Goal: Information Seeking & Learning: Learn about a topic

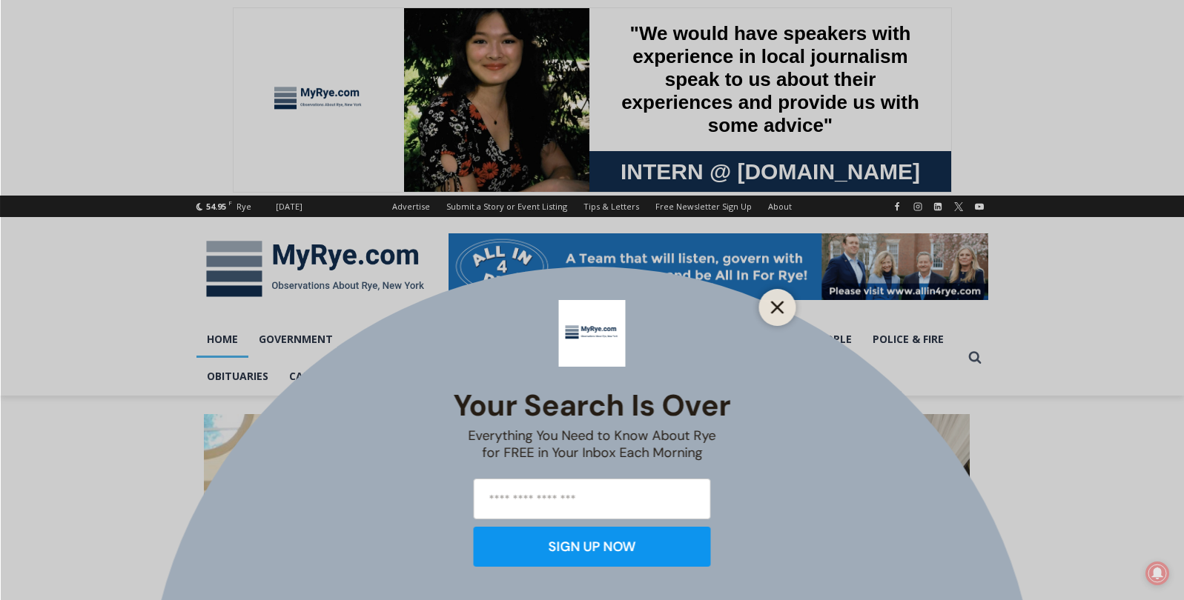
click at [780, 311] on line "Close" at bounding box center [777, 307] width 10 height 10
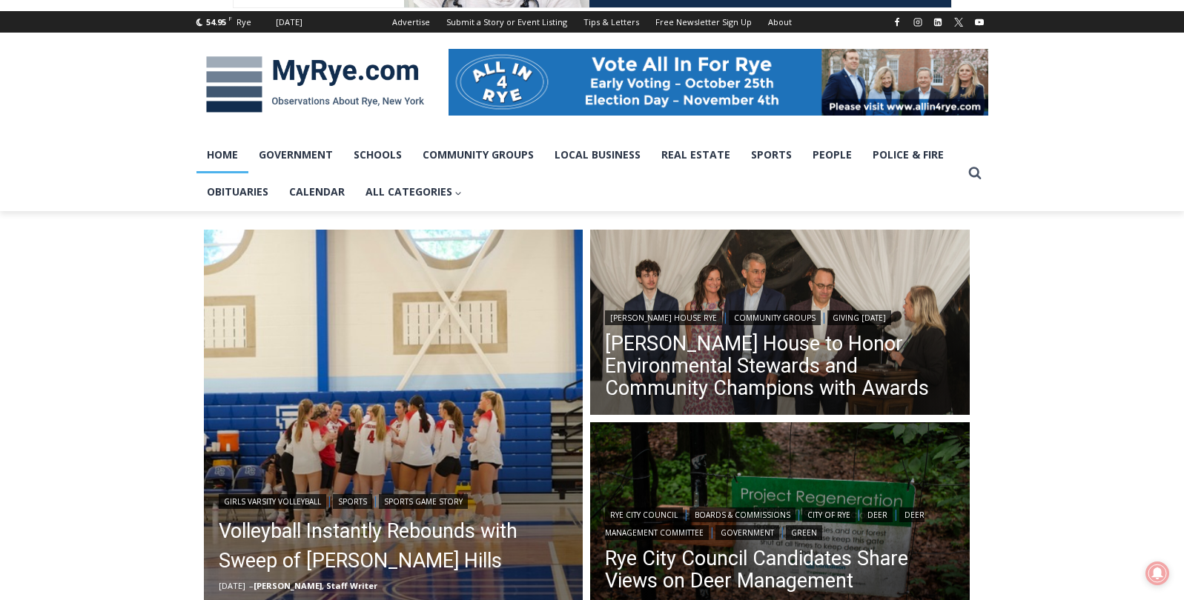
scroll to position [183, 0]
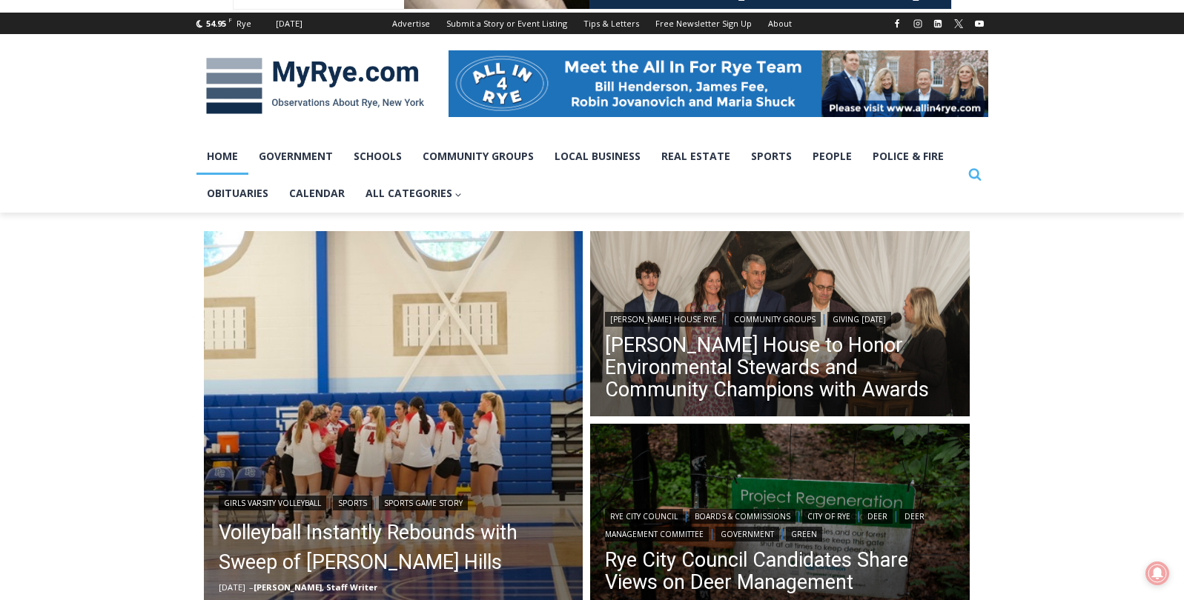
click at [971, 176] on icon "View Search Form" at bounding box center [974, 175] width 13 height 13
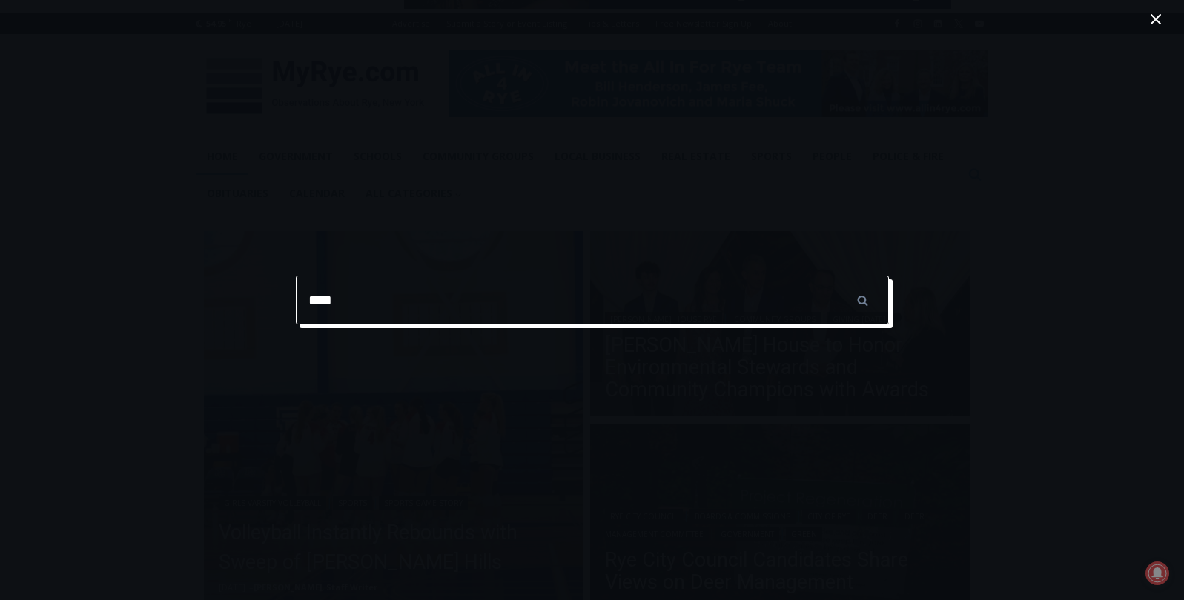
type input "****"
click at [862, 300] on input "******" at bounding box center [863, 300] width 52 height 49
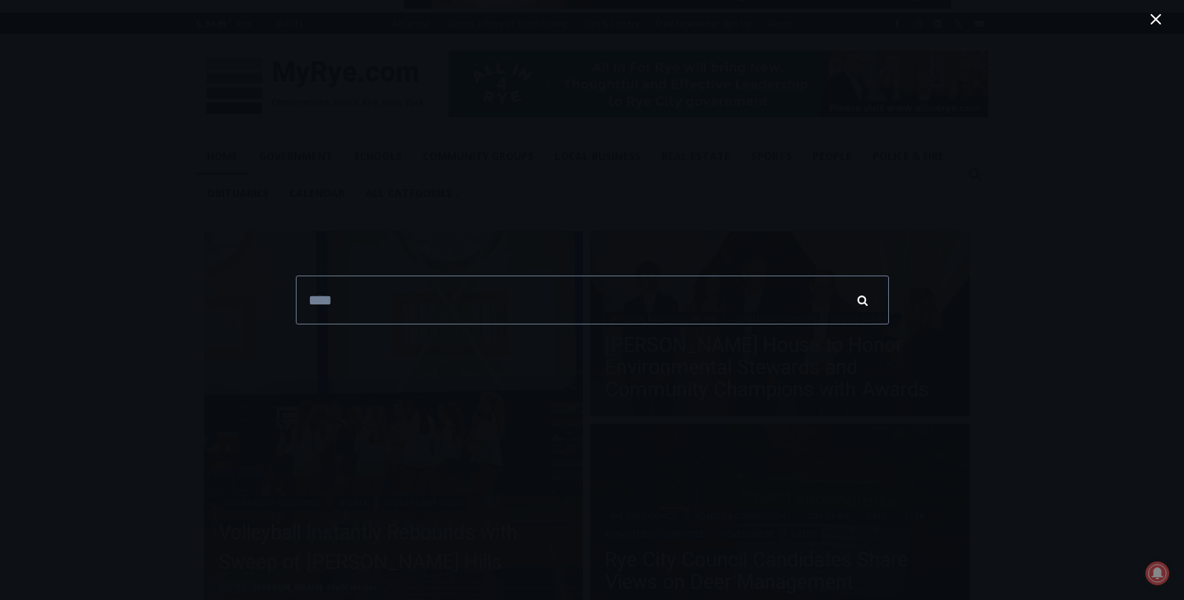
click at [860, 301] on input "******" at bounding box center [863, 300] width 52 height 49
click at [865, 305] on input "******" at bounding box center [863, 300] width 52 height 49
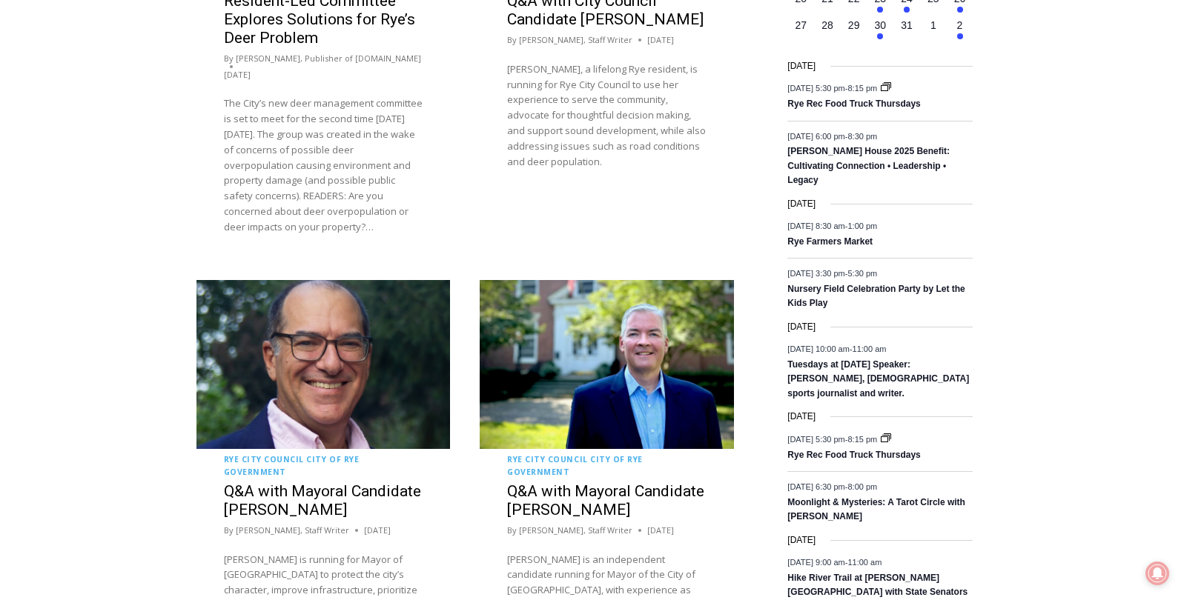
scroll to position [2416, 0]
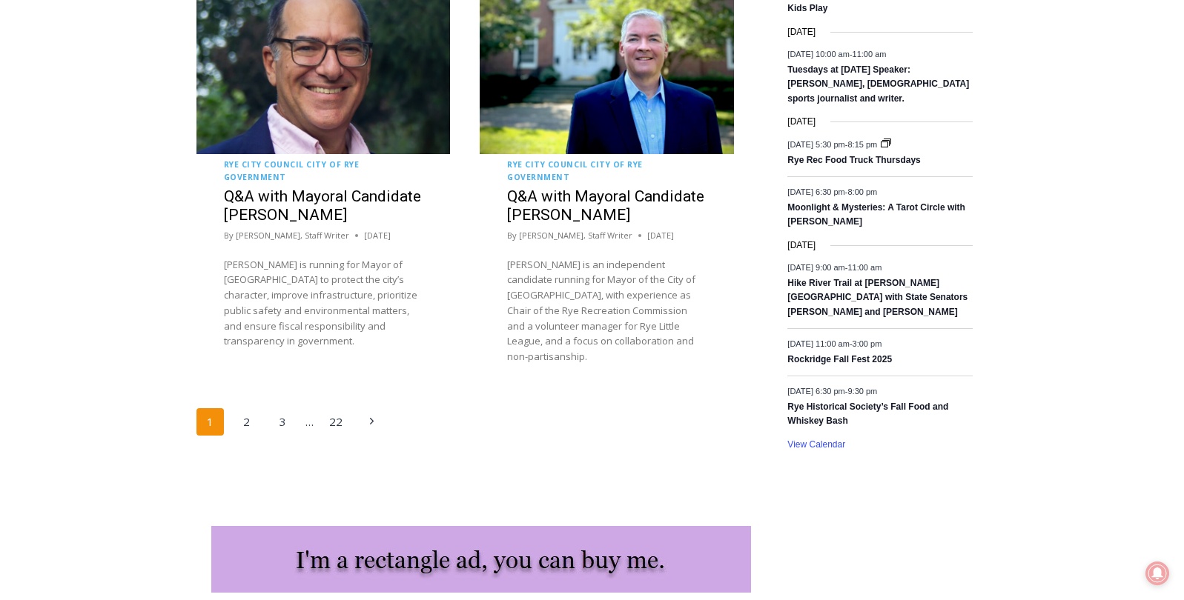
scroll to position [2713, 0]
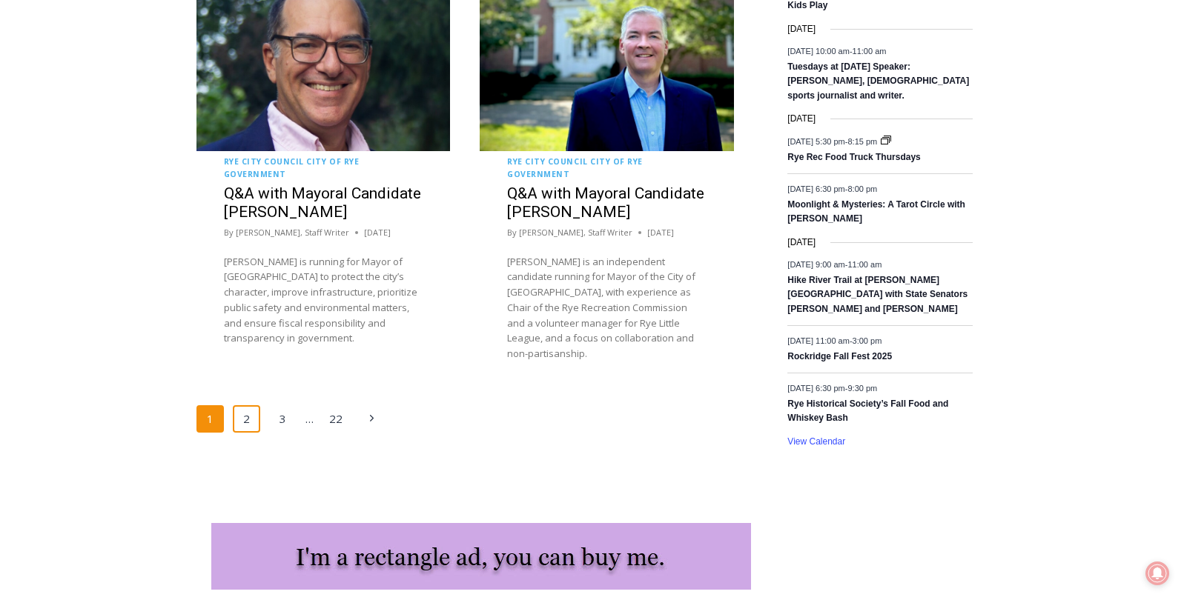
click at [249, 405] on link "2" at bounding box center [247, 419] width 28 height 28
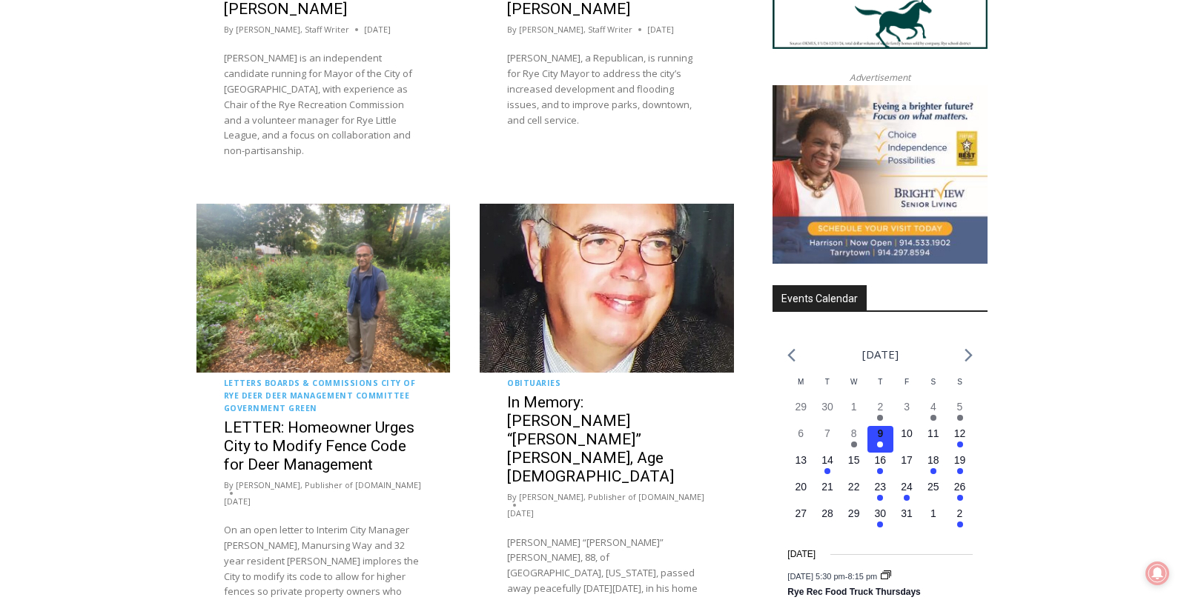
scroll to position [1931, 0]
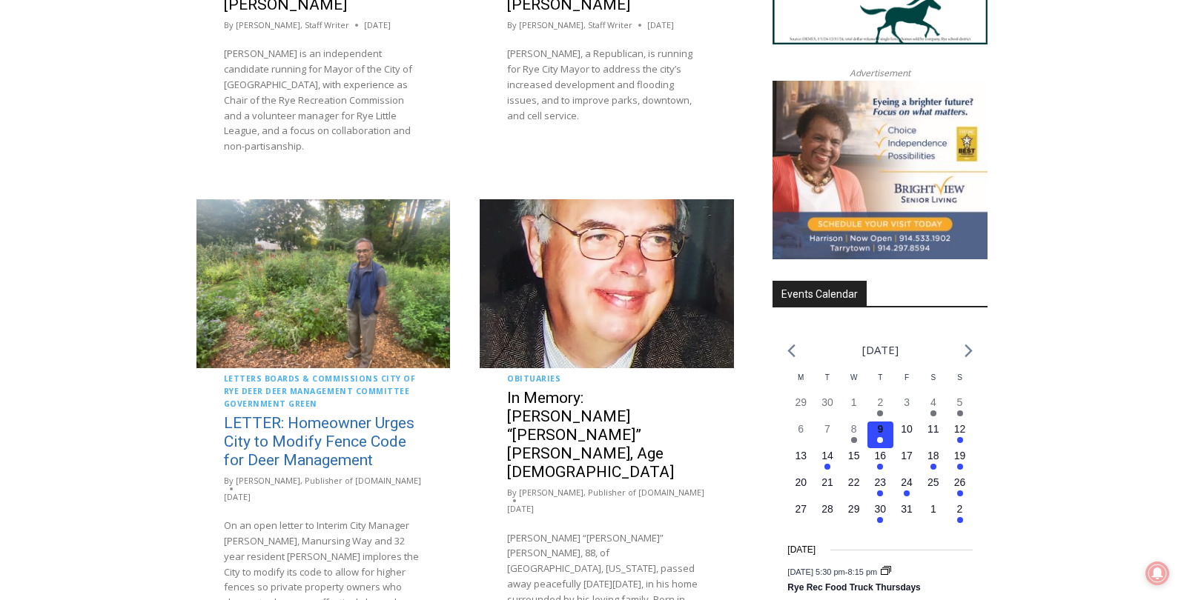
click at [359, 416] on link "LETTER: Homeowner Urges City to Modify Fence Code for Deer Management" at bounding box center [319, 441] width 190 height 55
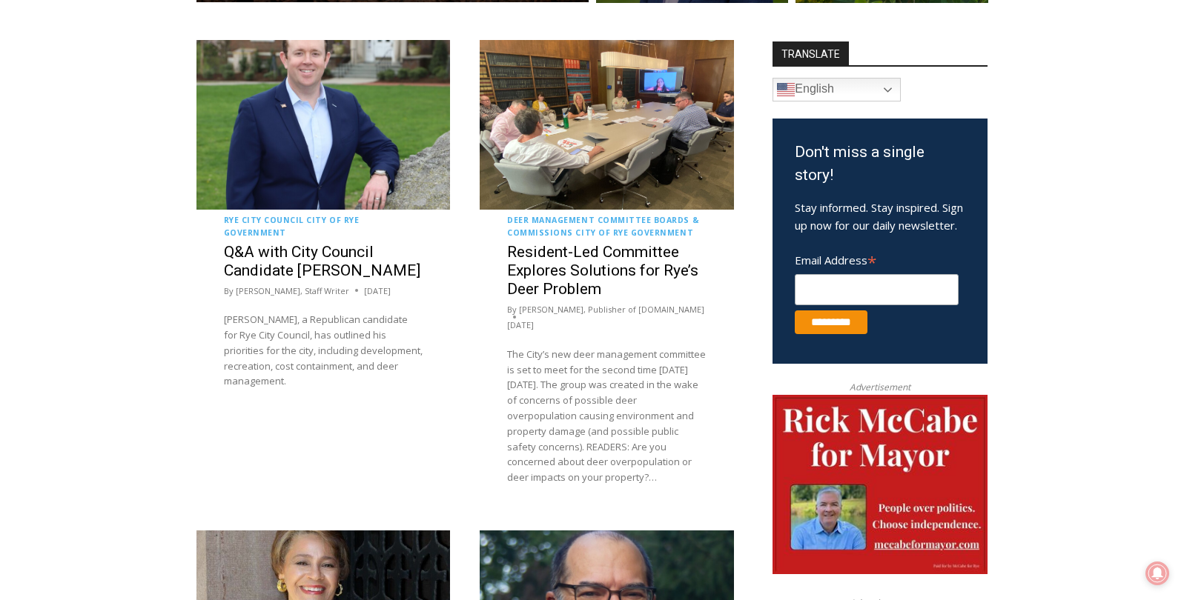
scroll to position [757, 0]
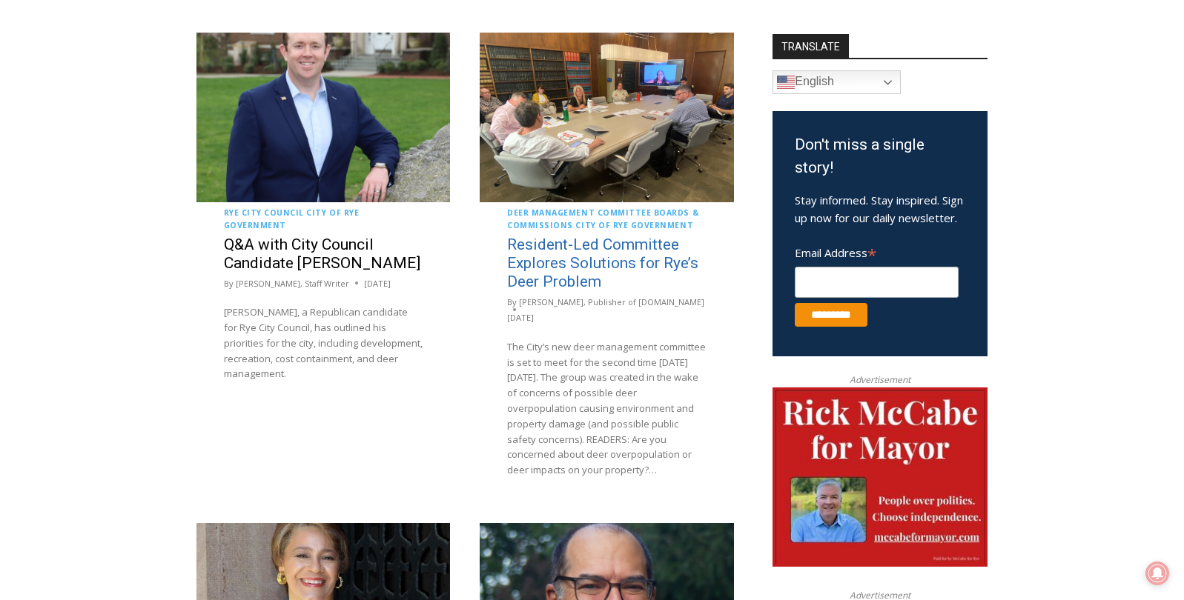
click at [608, 259] on link "Resident-Led Committee Explores Solutions for Rye’s Deer Problem" at bounding box center [602, 263] width 191 height 55
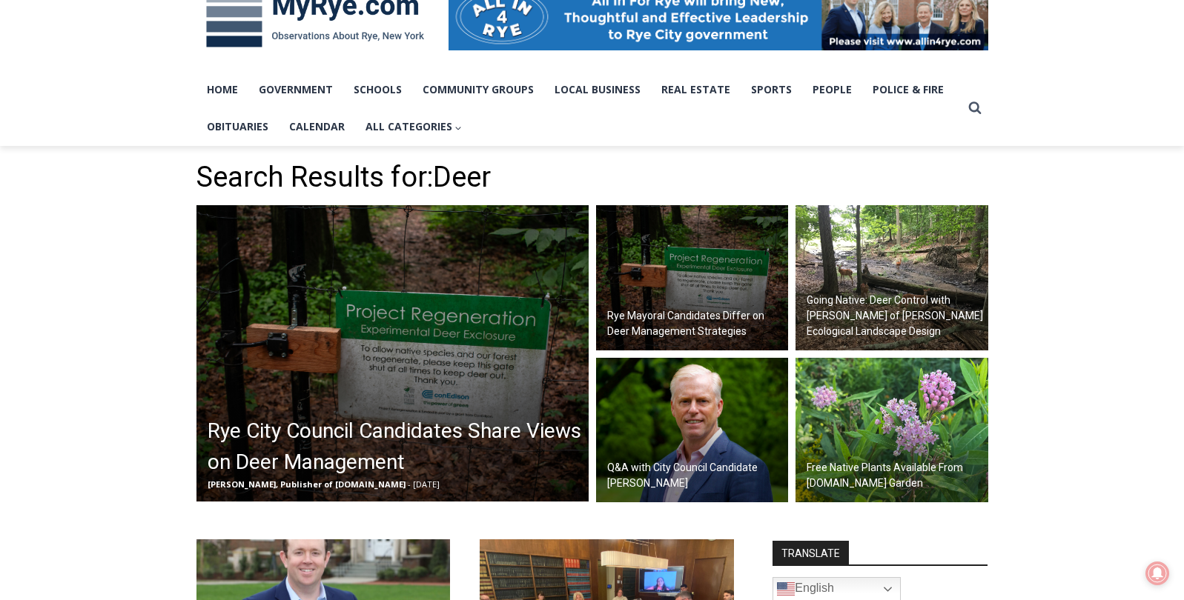
scroll to position [248, 0]
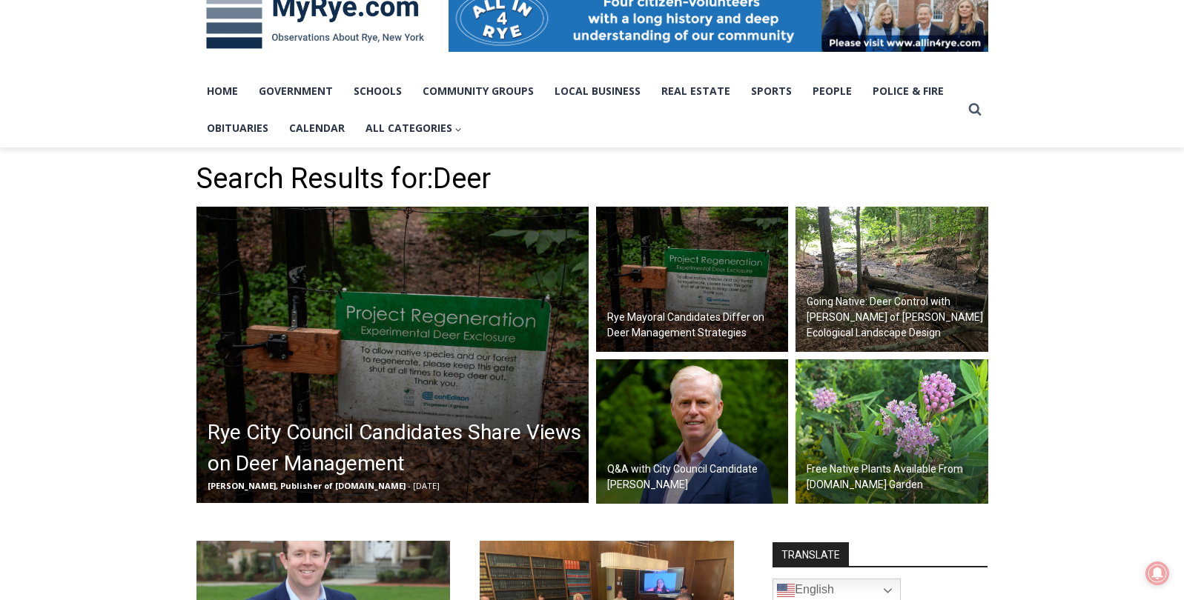
click at [442, 434] on h2 "Rye City Council Candidates Share Views on Deer Management" at bounding box center [396, 448] width 377 height 62
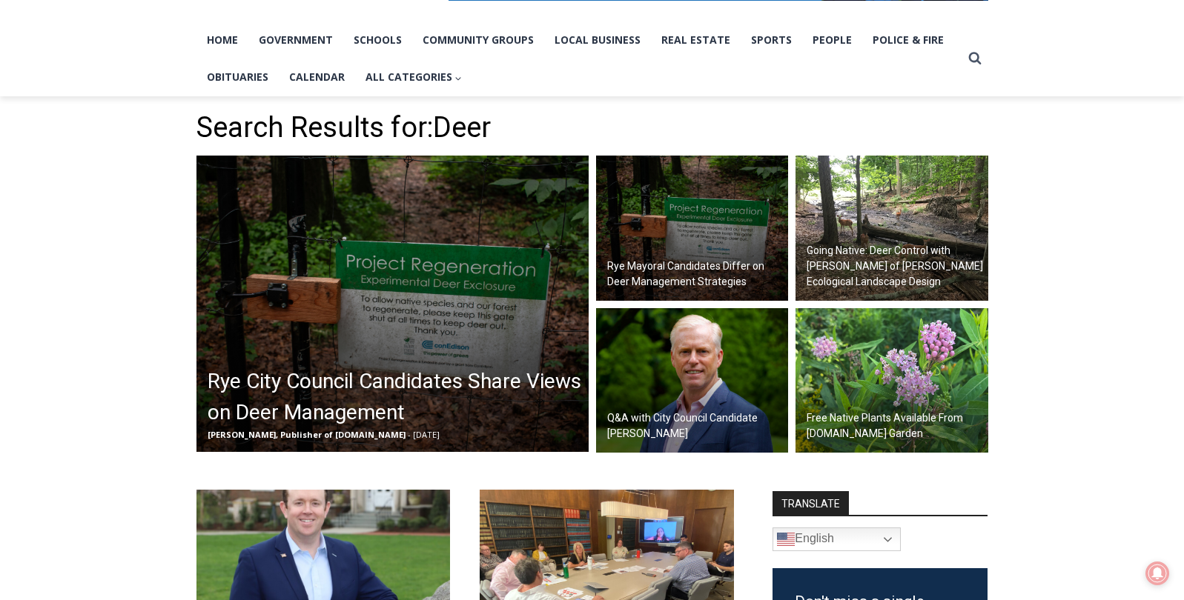
scroll to position [301, 0]
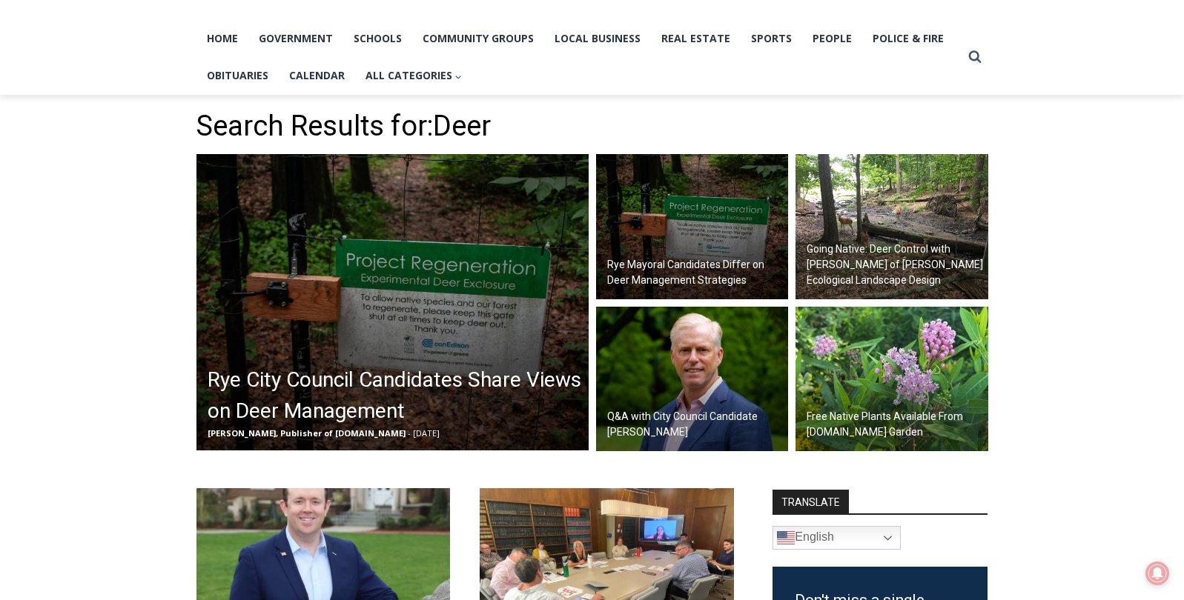
click at [874, 261] on h2 "Going Native: Deer Control with [PERSON_NAME] of [PERSON_NAME] Ecological Lands…" at bounding box center [895, 265] width 178 height 47
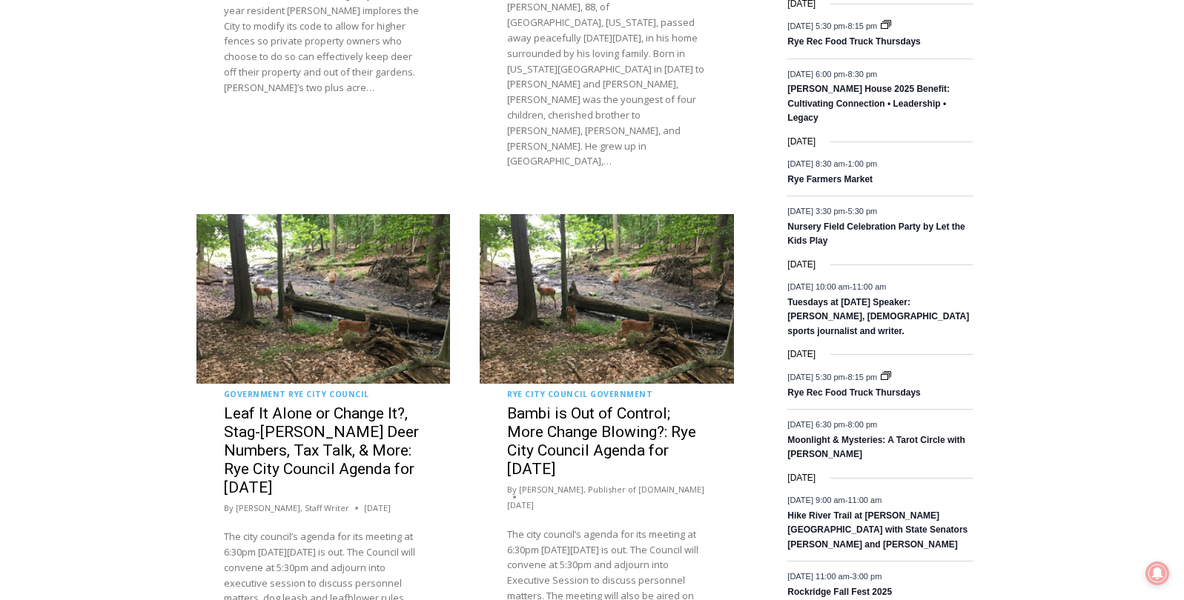
scroll to position [2490, 0]
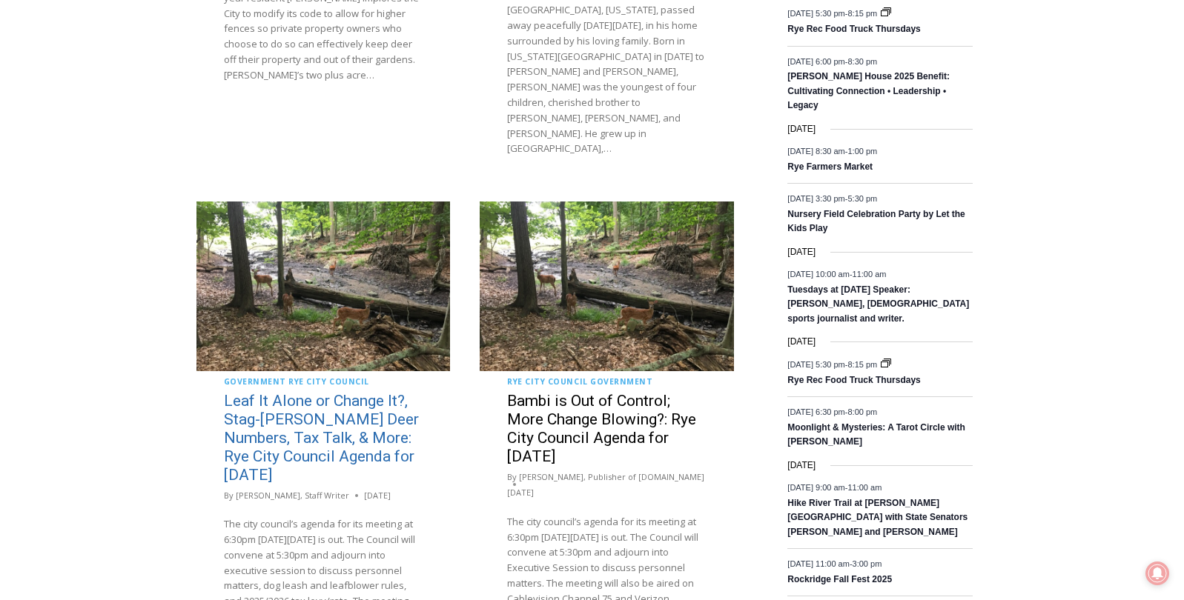
click at [352, 392] on link "Leaf It Alone or Change It?, Stag-gering Deer Numbers, Tax Talk, & More: Rye Ci…" at bounding box center [321, 438] width 195 height 92
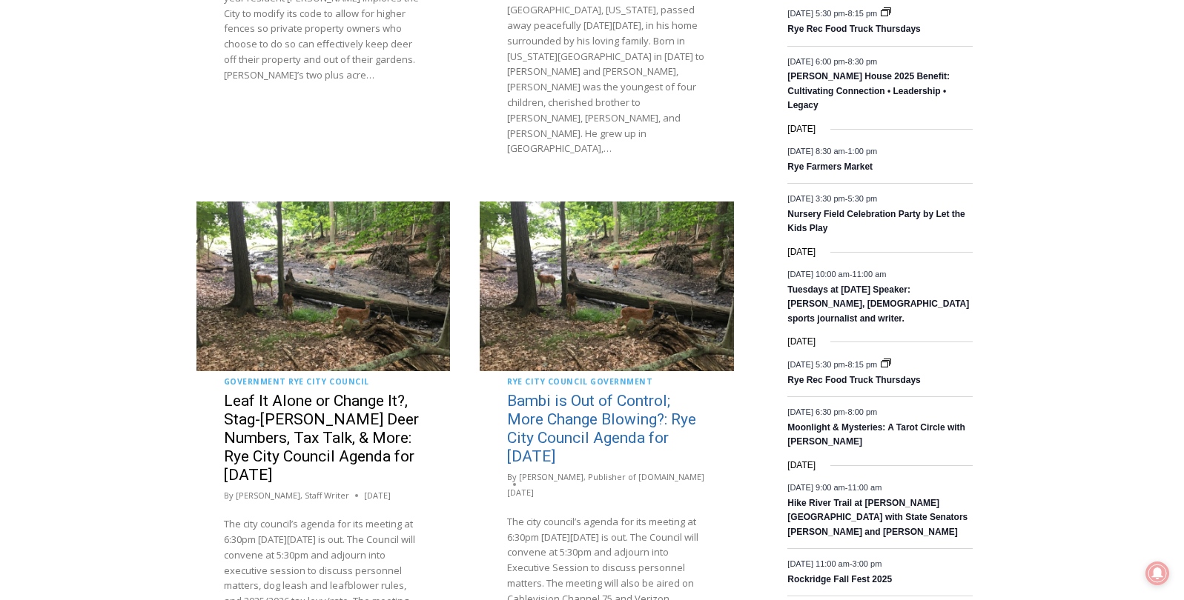
click at [581, 392] on link "Bambi is Out of Control; More Change Blowing?: Rye City Council Agenda for Wedn…" at bounding box center [601, 428] width 189 height 73
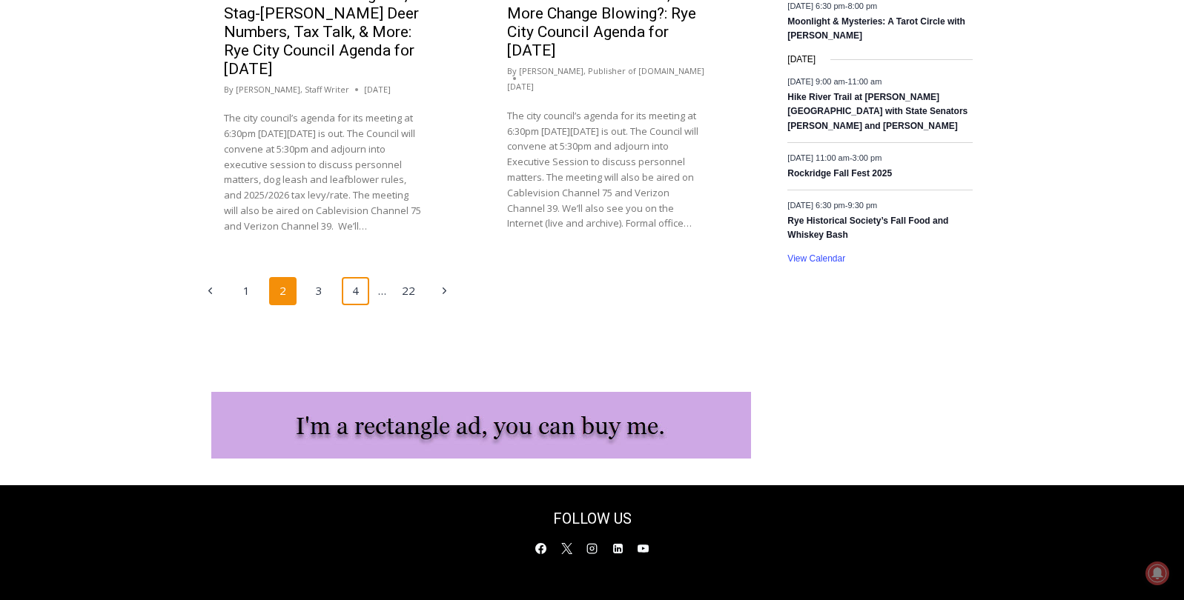
scroll to position [2895, 0]
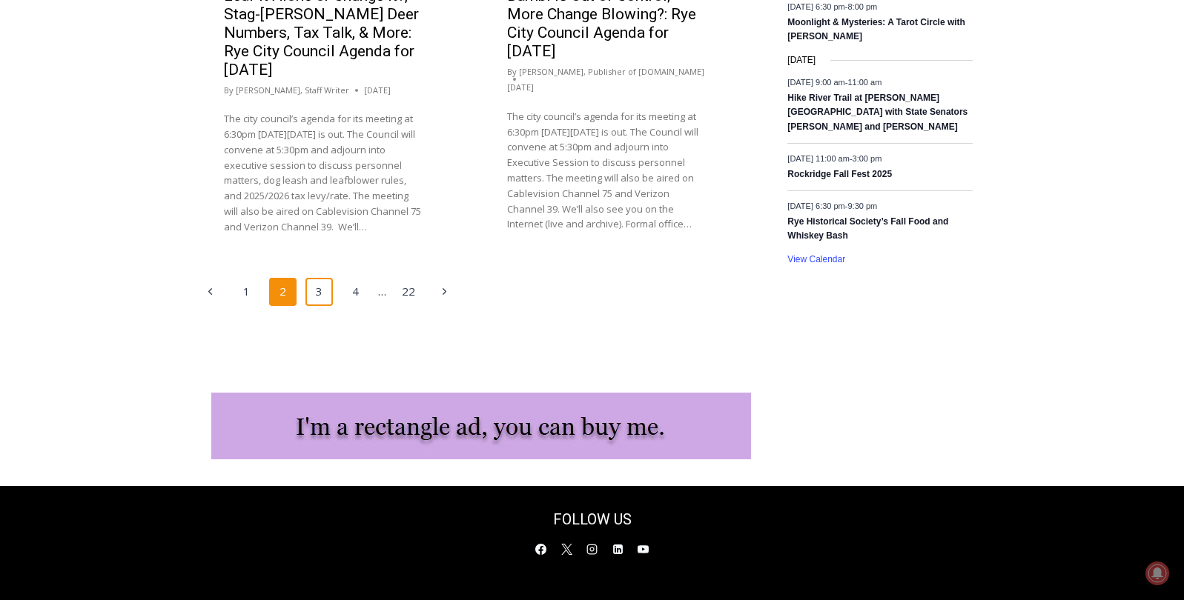
click at [319, 278] on link "3" at bounding box center [319, 292] width 28 height 28
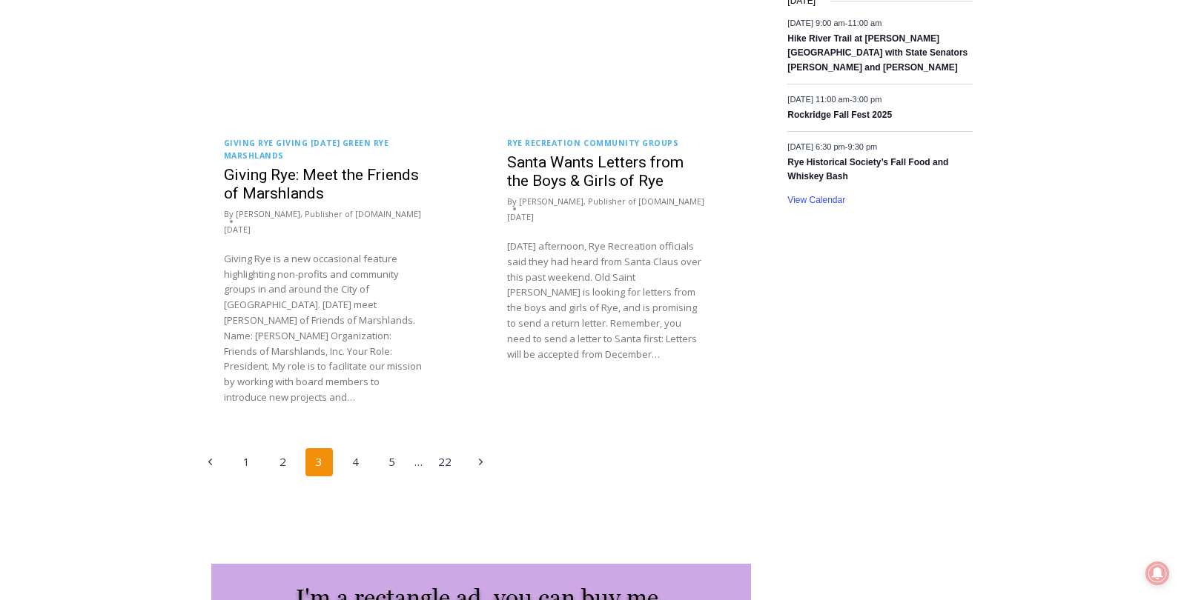
scroll to position [2953, 0]
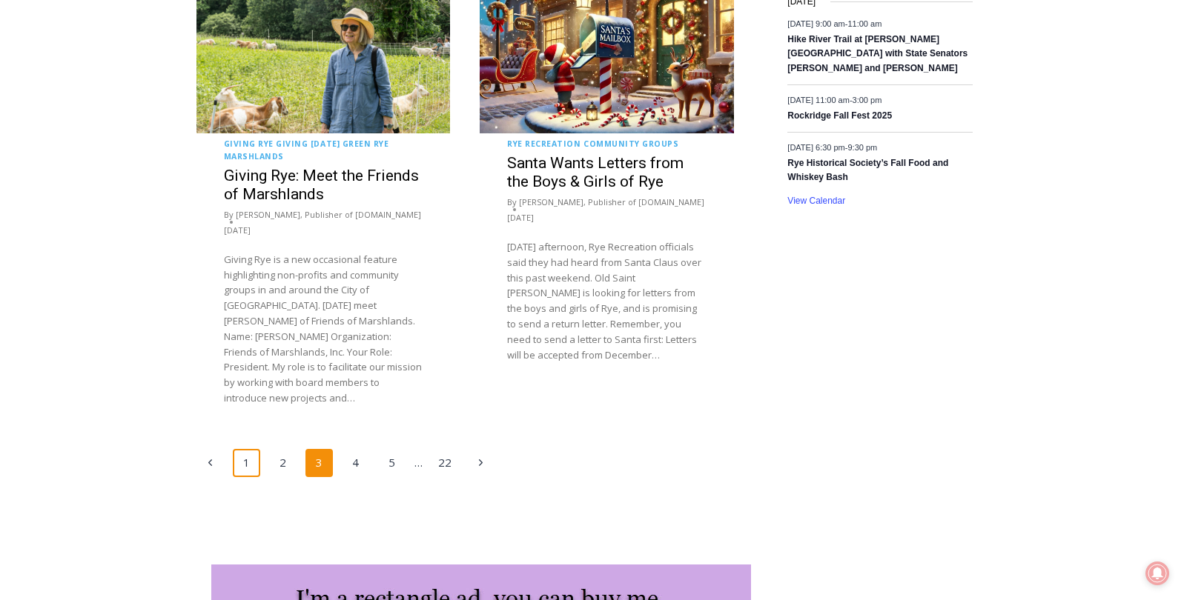
click at [247, 449] on link "1" at bounding box center [247, 463] width 28 height 28
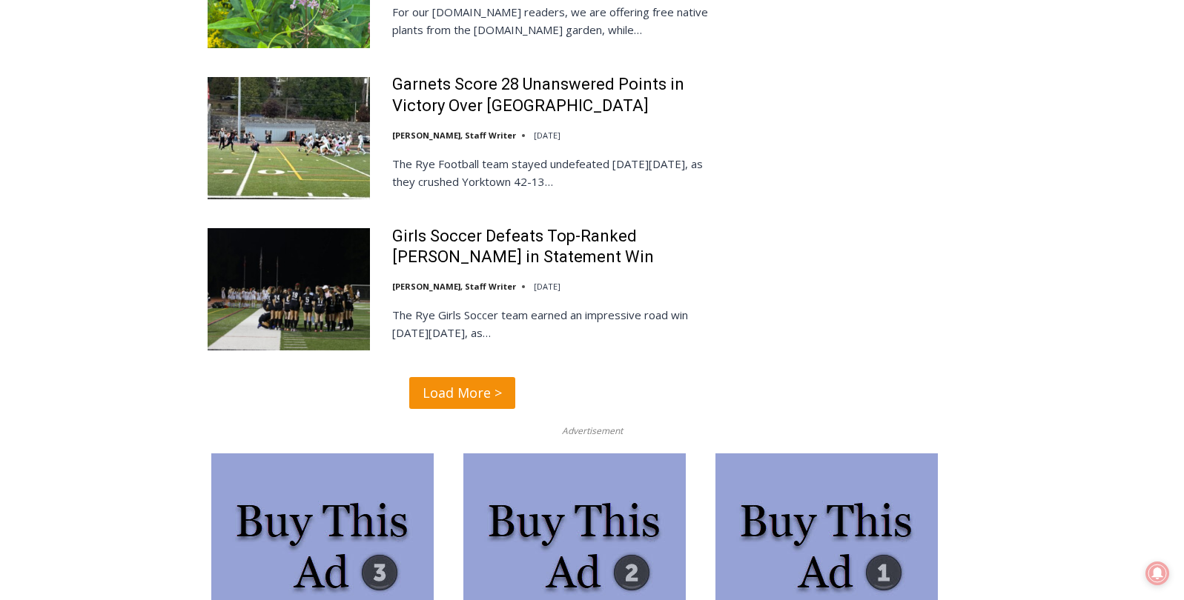
scroll to position [3482, 0]
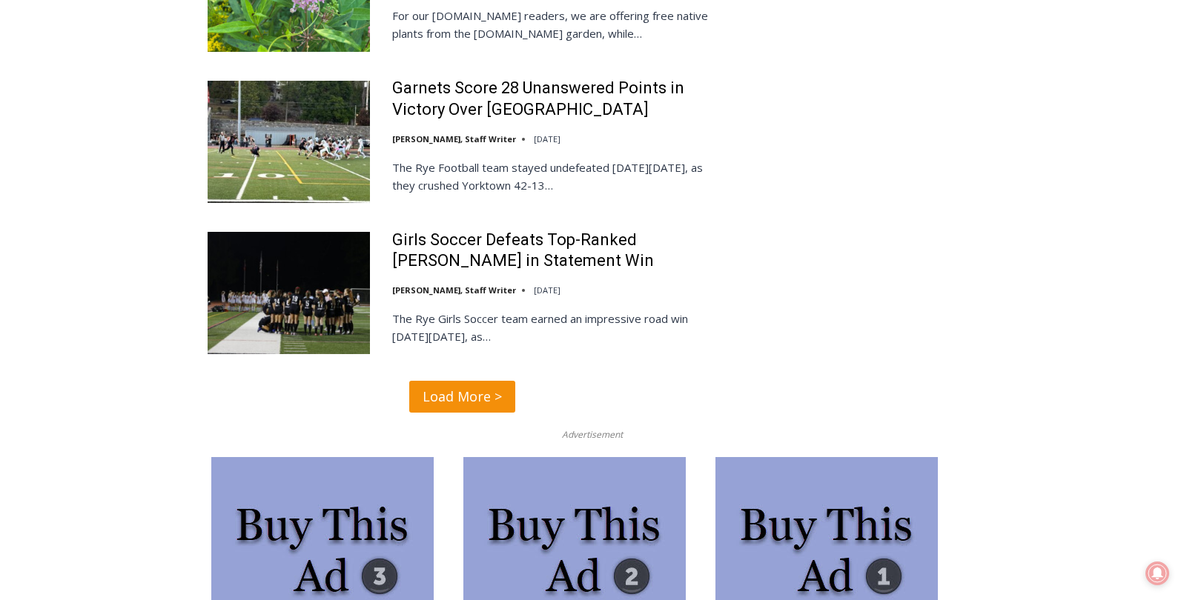
click at [464, 386] on span "Load More >" at bounding box center [461, 396] width 79 height 21
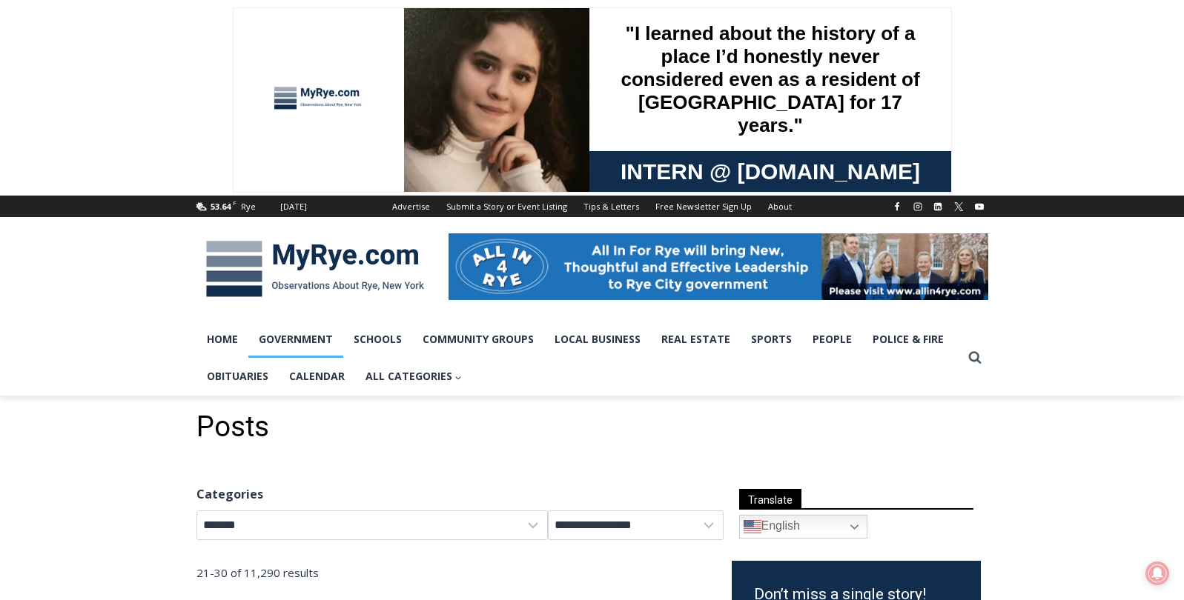
click at [308, 338] on link "Government" at bounding box center [295, 339] width 95 height 37
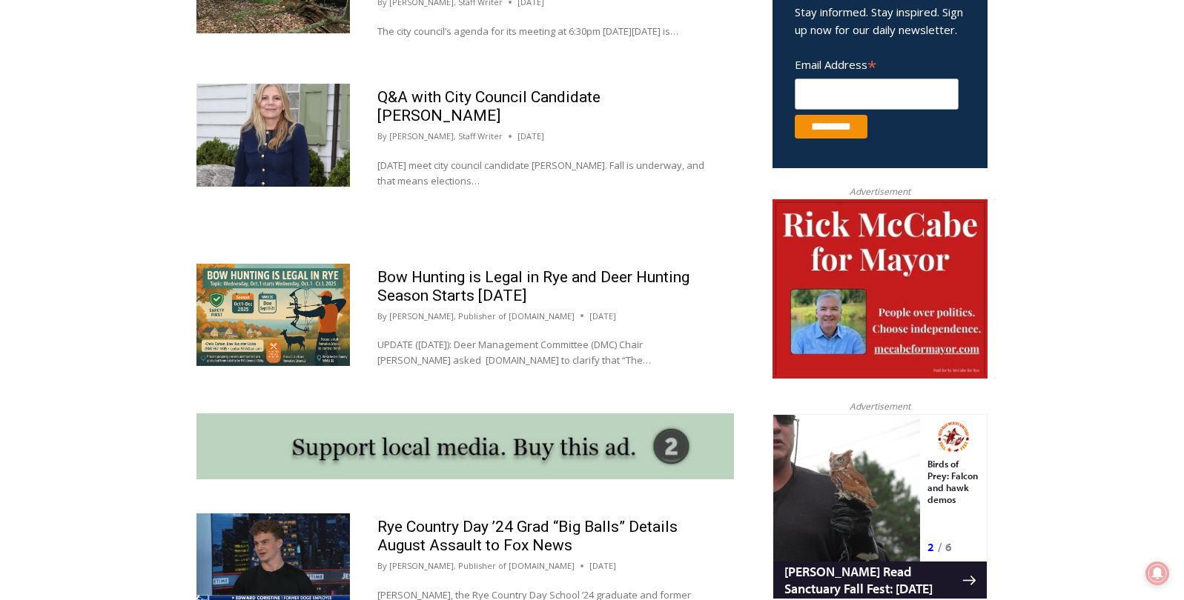
scroll to position [981, 0]
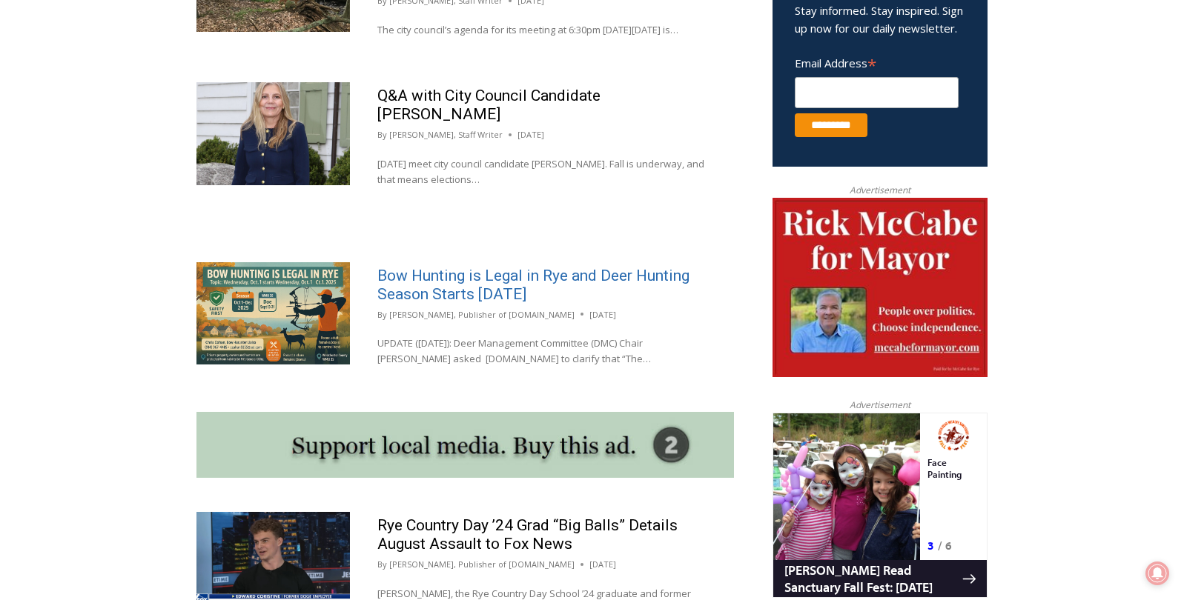
click at [485, 299] on link "Bow Hunting is Legal in Rye and Deer Hunting Season Starts [DATE]" at bounding box center [533, 285] width 312 height 36
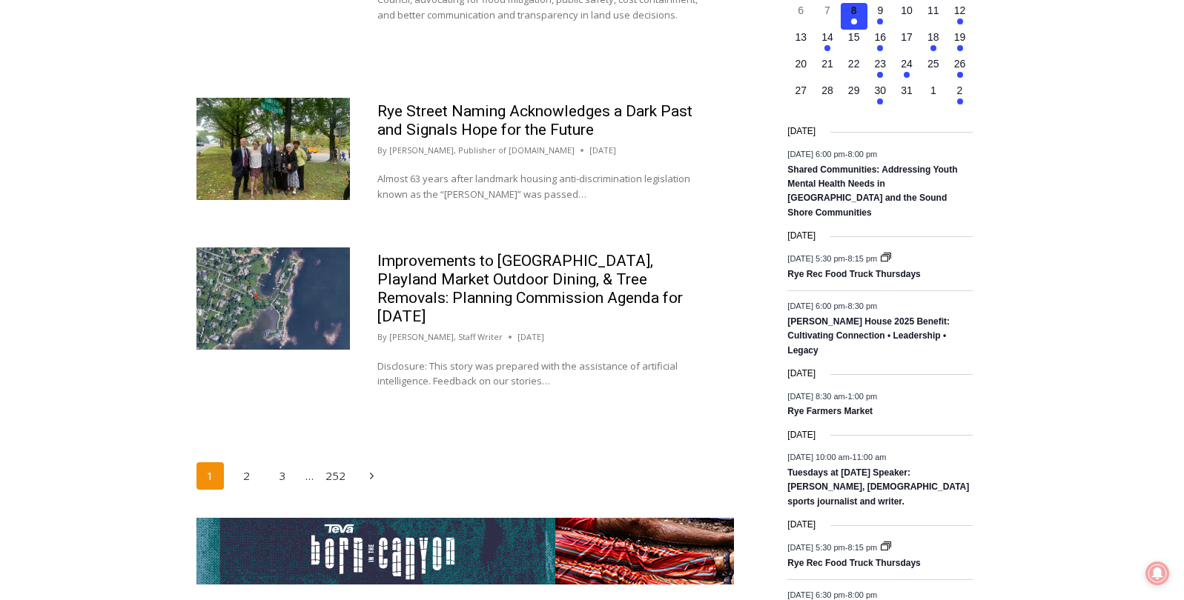
scroll to position [2412, 0]
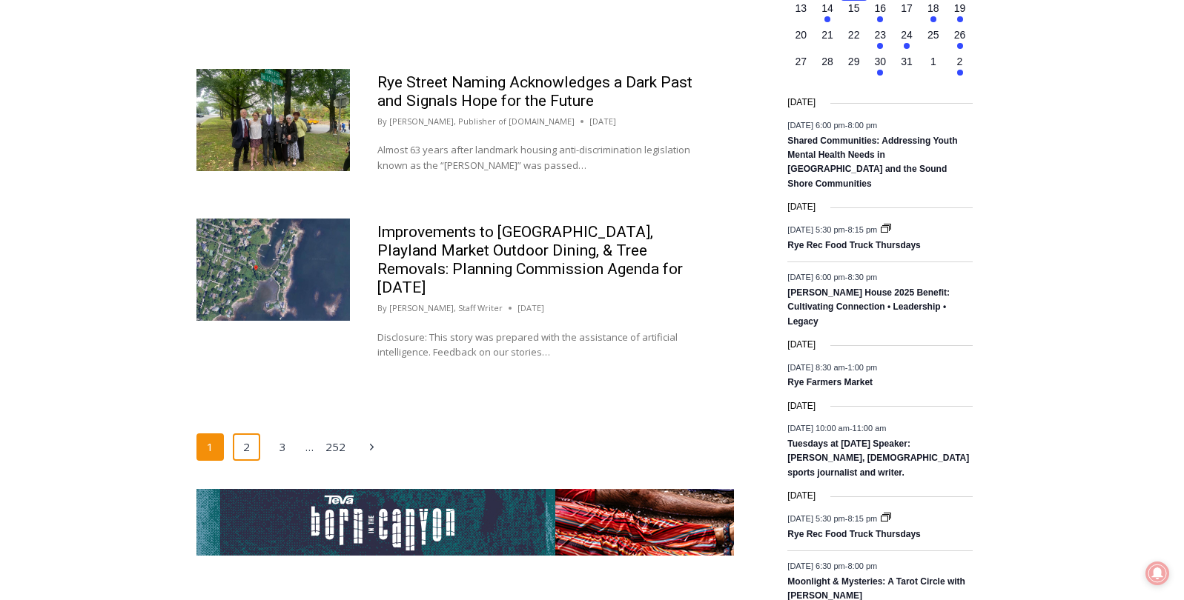
click at [248, 434] on link "2" at bounding box center [247, 448] width 28 height 28
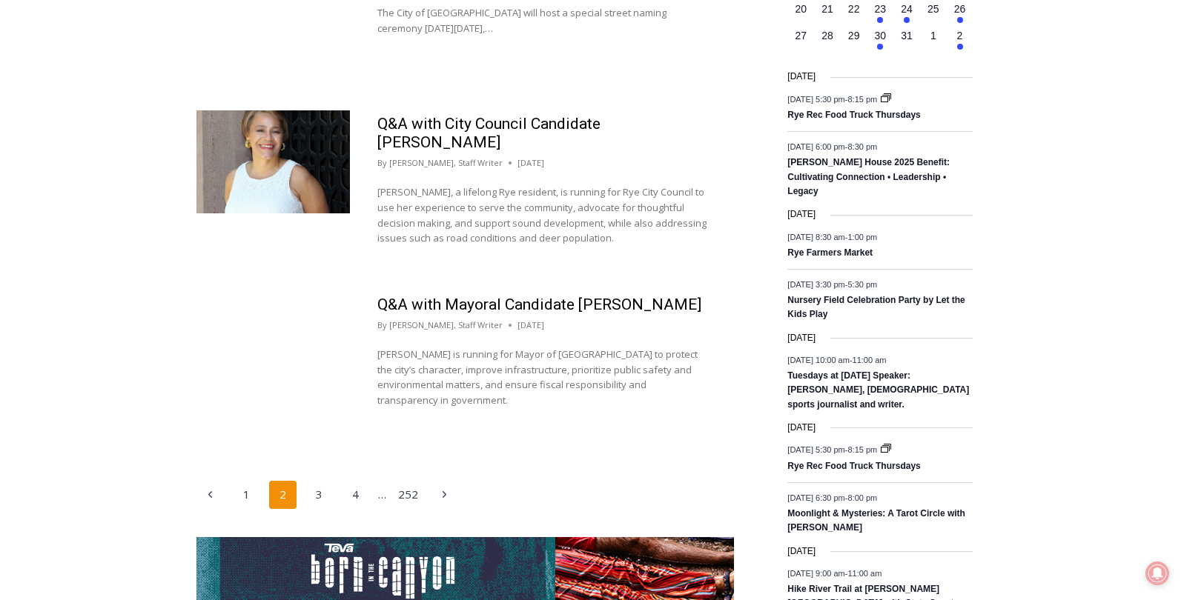
scroll to position [2441, 0]
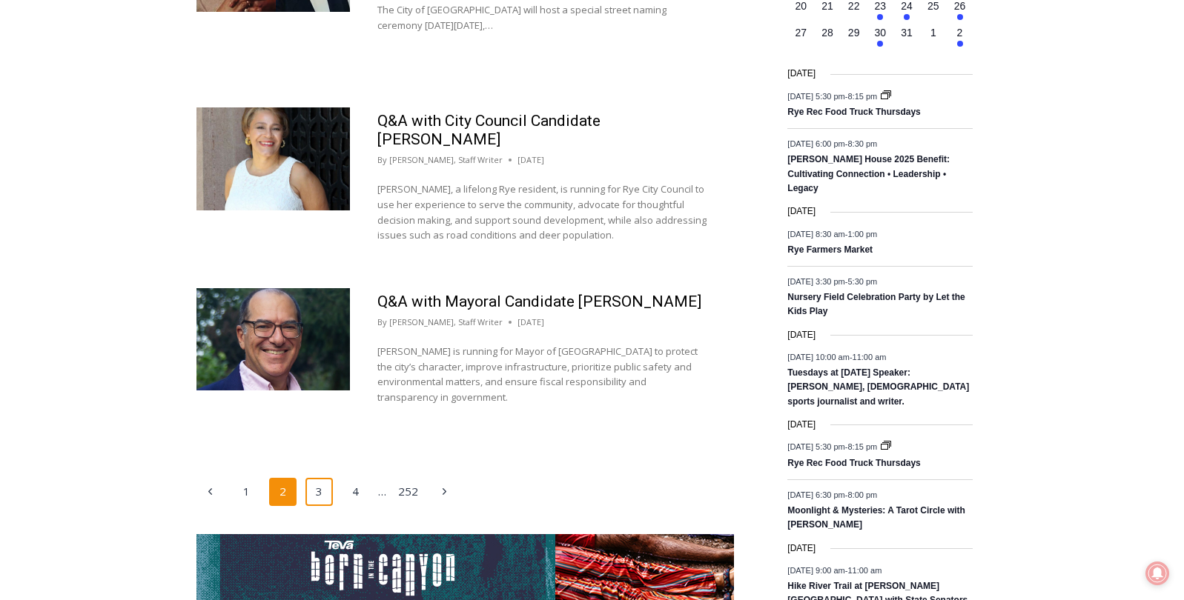
click at [316, 478] on link "3" at bounding box center [319, 492] width 28 height 28
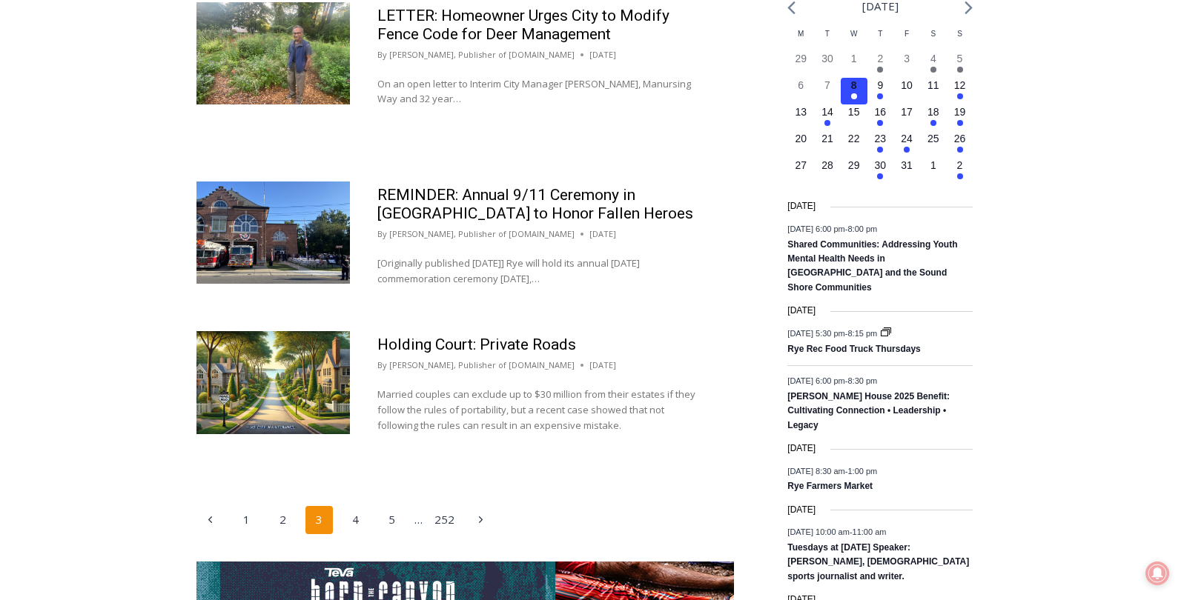
scroll to position [2309, 0]
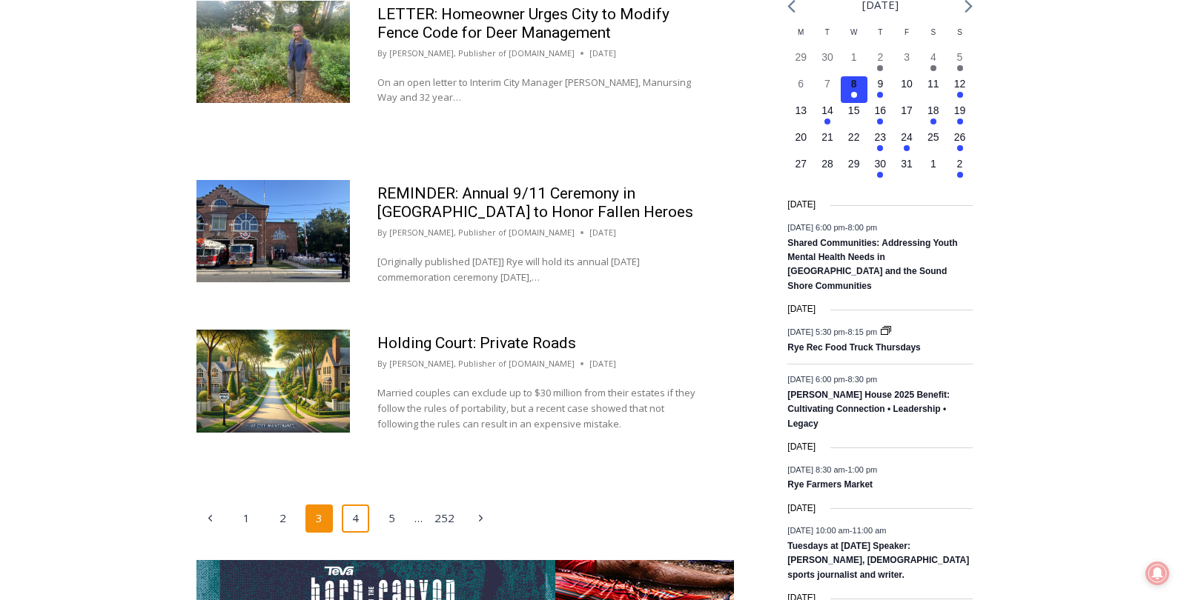
click at [353, 505] on link "4" at bounding box center [356, 519] width 28 height 28
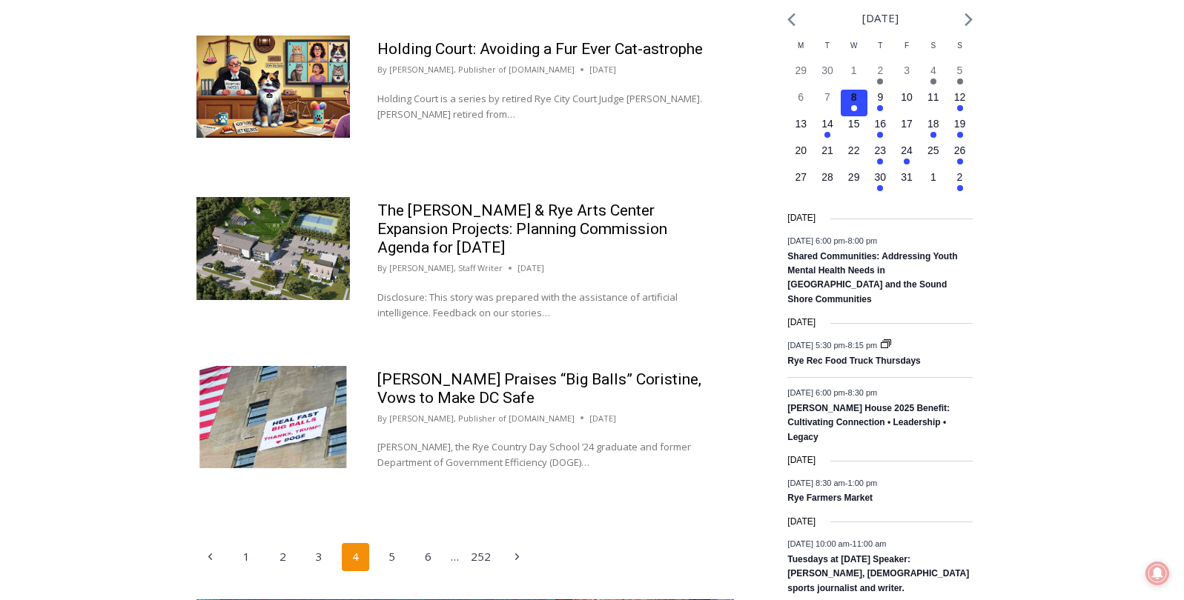
scroll to position [2298, 0]
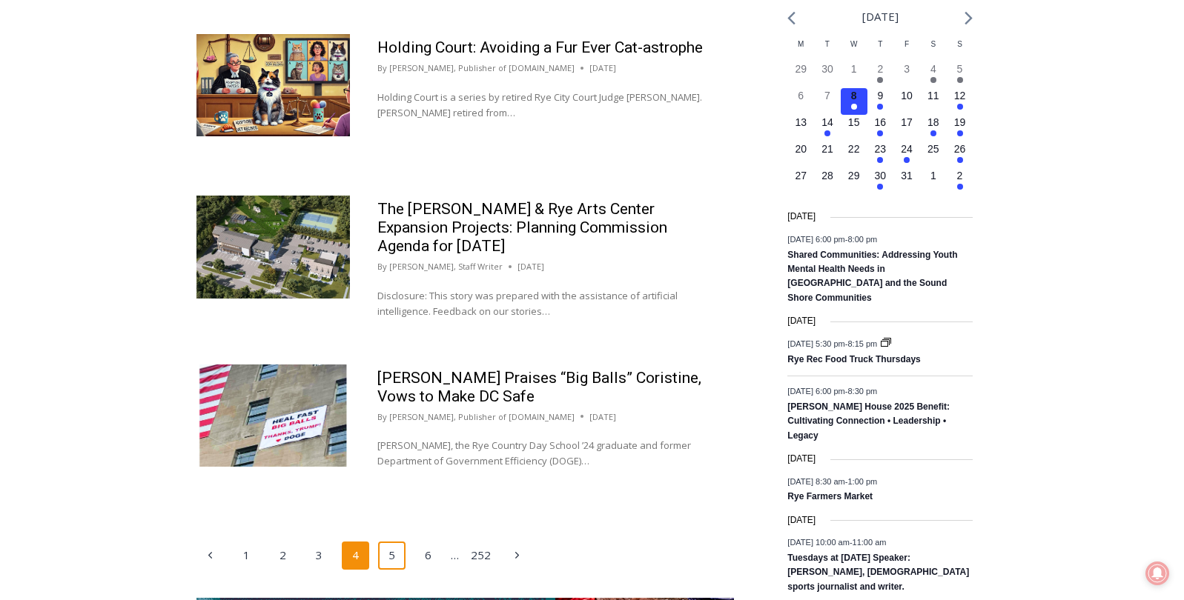
click at [391, 542] on link "5" at bounding box center [392, 556] width 28 height 28
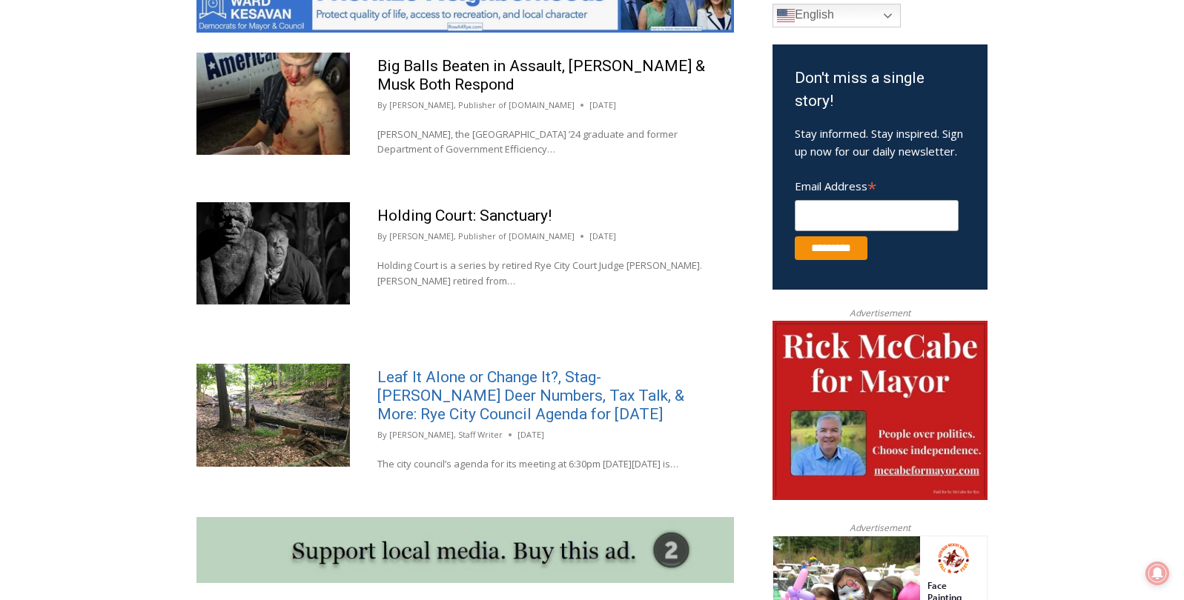
scroll to position [858, 0]
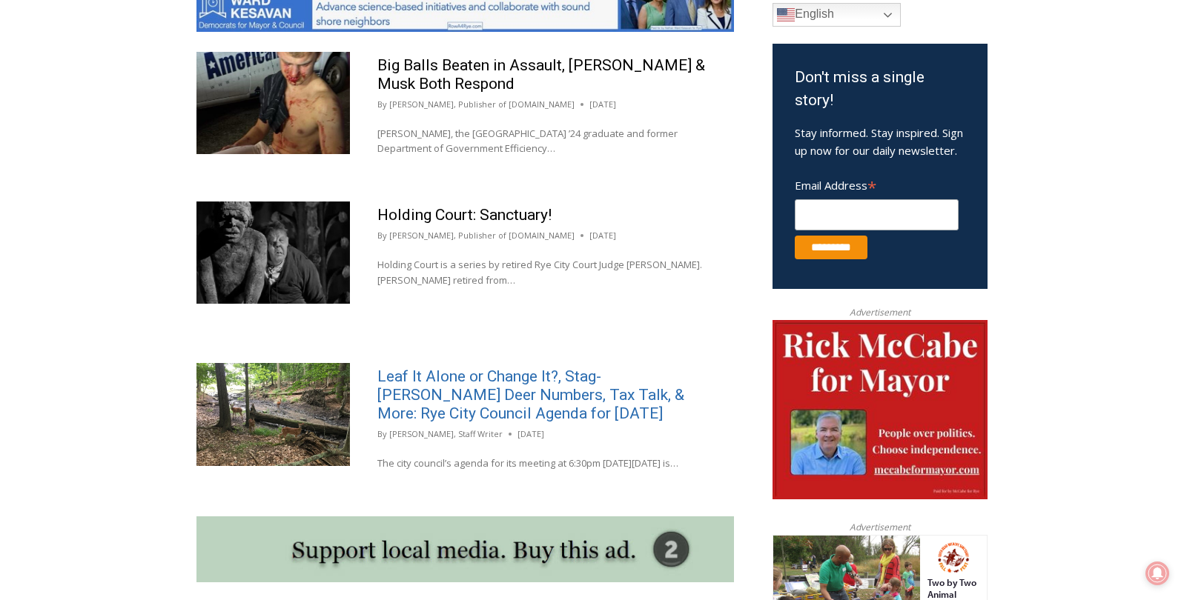
click at [501, 398] on link "Leaf It Alone or Change It?, Stag-[PERSON_NAME] Deer Numbers, Tax Talk, & More:…" at bounding box center [530, 395] width 307 height 55
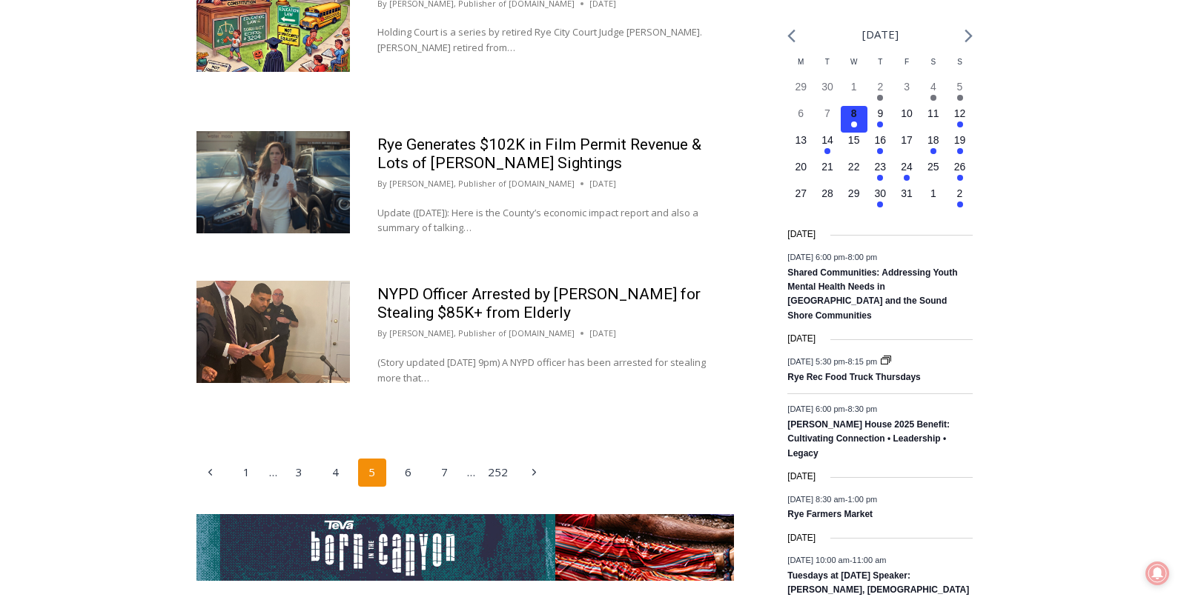
scroll to position [2286, 0]
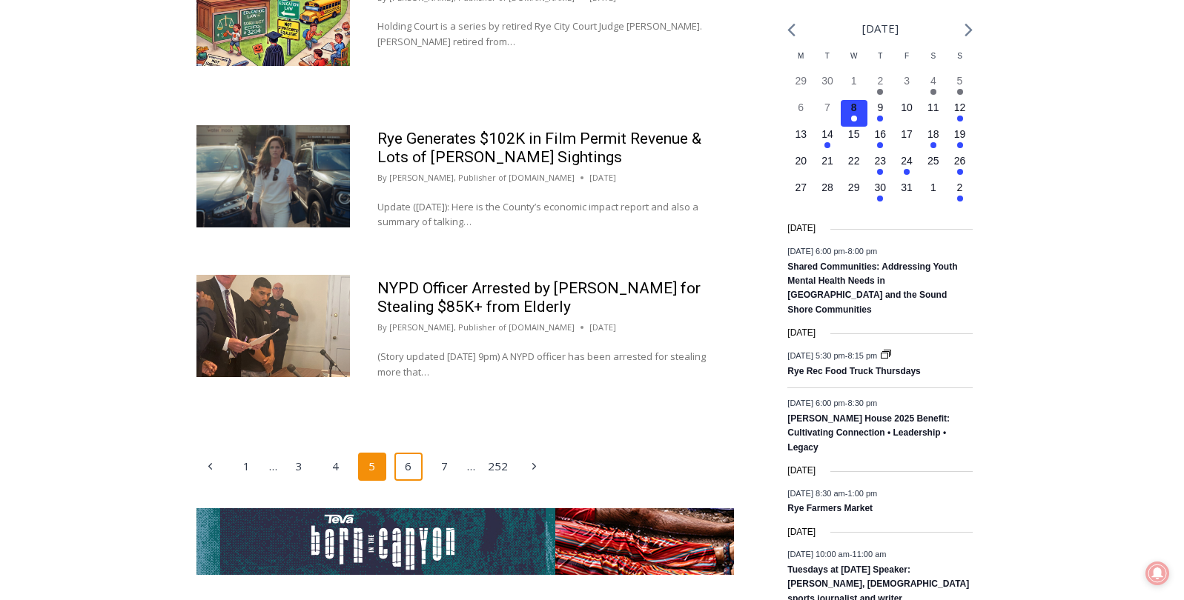
click at [411, 456] on link "6" at bounding box center [408, 467] width 28 height 28
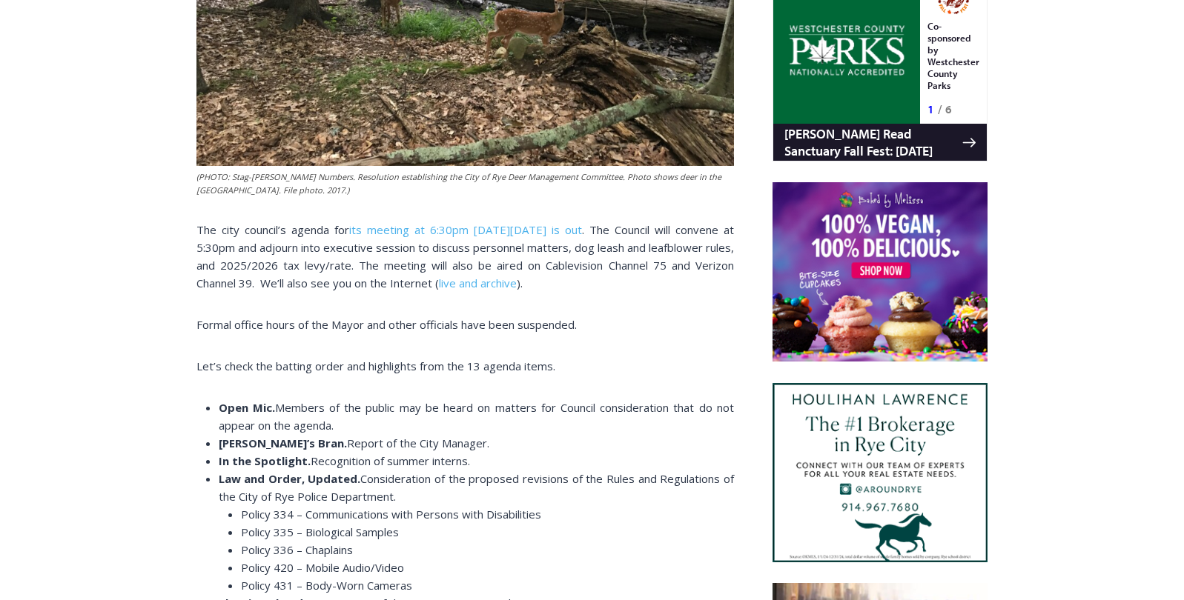
scroll to position [978, 0]
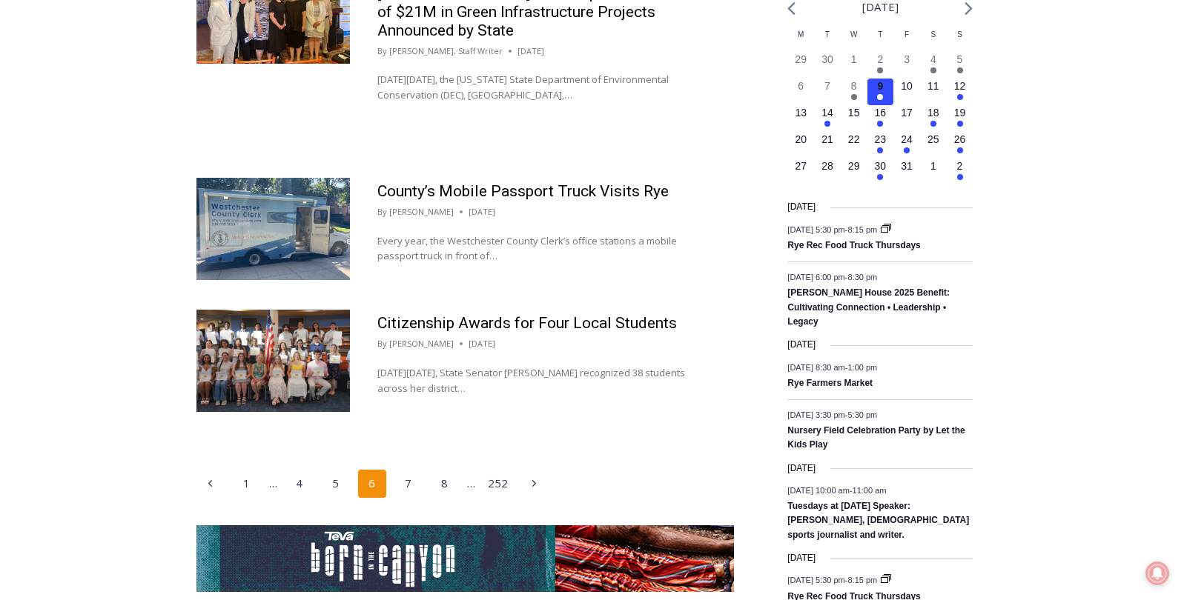
scroll to position [2322, 0]
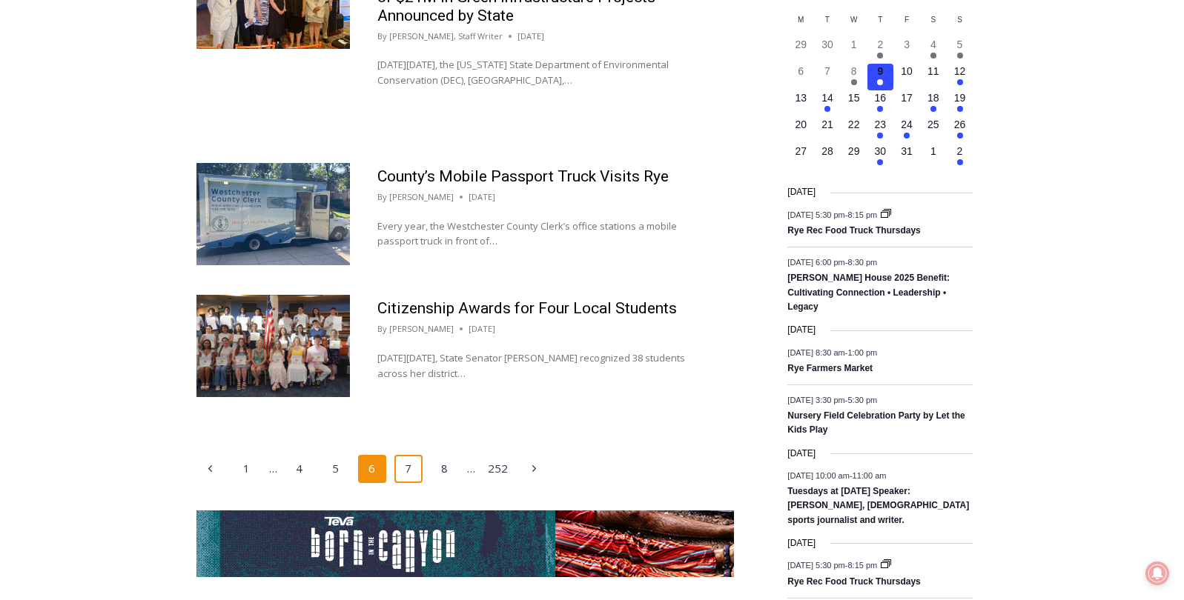
click at [406, 455] on link "7" at bounding box center [408, 469] width 28 height 28
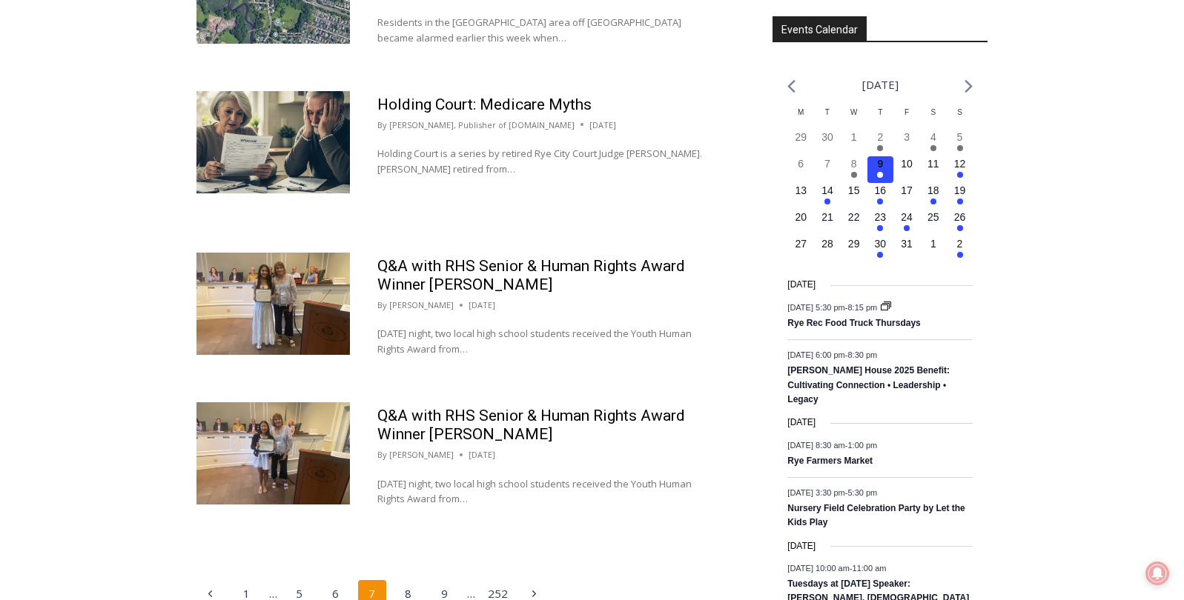
scroll to position [2230, 0]
